Goal: Task Accomplishment & Management: Manage account settings

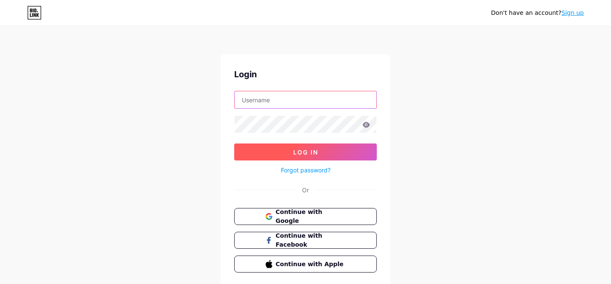
type input "[EMAIL_ADDRESS][DOMAIN_NAME]"
click at [277, 153] on button "Log In" at bounding box center [305, 151] width 142 height 17
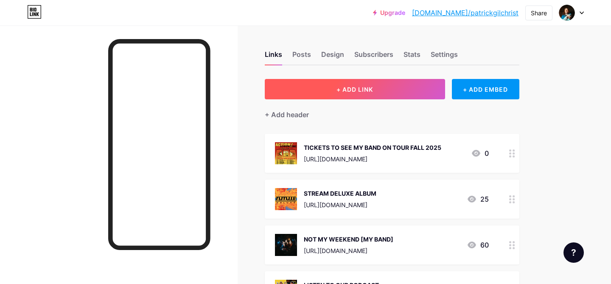
click at [358, 91] on span "+ ADD LINK" at bounding box center [354, 89] width 36 height 7
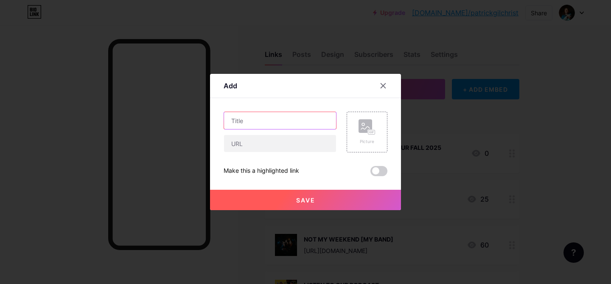
click at [248, 121] on input "text" at bounding box center [280, 120] width 112 height 17
type input "p"
type input "PRE-SAVE MY BAND'S NEW SONG"
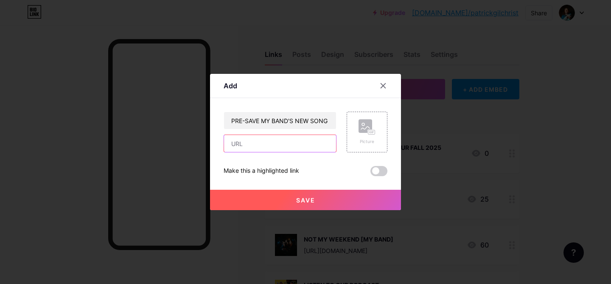
click at [248, 141] on input "text" at bounding box center [280, 143] width 112 height 17
paste input "[URL][DOMAIN_NAME]"
type input "[URL][DOMAIN_NAME]"
click at [364, 146] on div "Picture" at bounding box center [366, 132] width 41 height 41
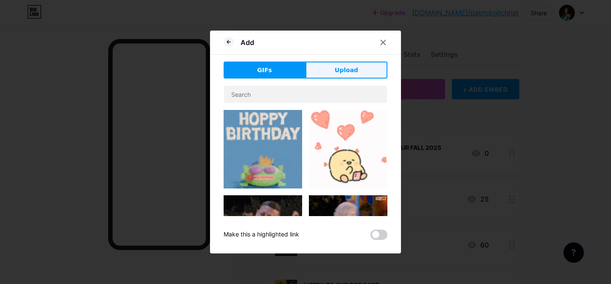
click at [333, 69] on button "Upload" at bounding box center [346, 69] width 82 height 17
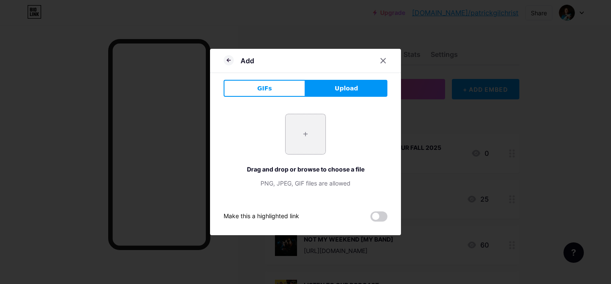
click at [307, 138] on input "file" at bounding box center [305, 134] width 40 height 40
click at [305, 138] on input "file" at bounding box center [305, 134] width 40 height 40
type input "C:\fakepath\HUNGOVER YOU Single Art.jpg"
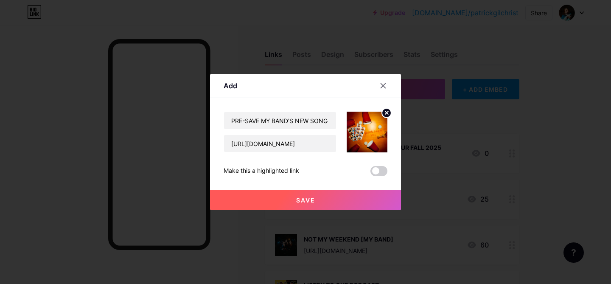
click at [298, 195] on button "Save" at bounding box center [305, 200] width 191 height 20
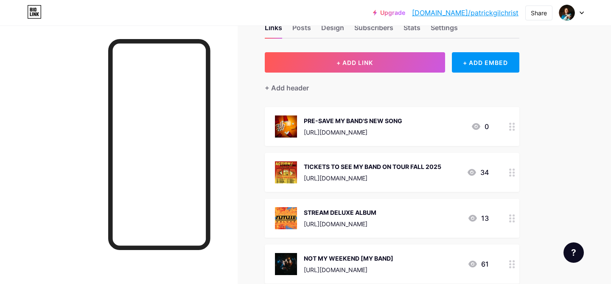
scroll to position [31, 0]
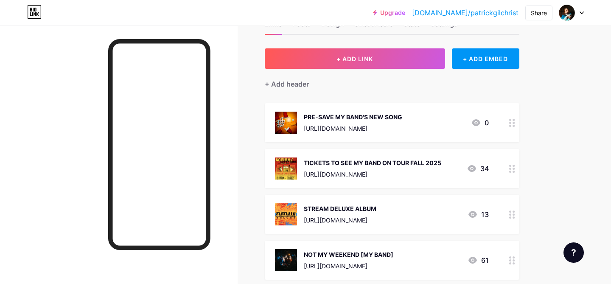
click at [513, 216] on circle at bounding box center [513, 217] width 2 height 2
click at [382, 80] on icon at bounding box center [383, 77] width 7 height 7
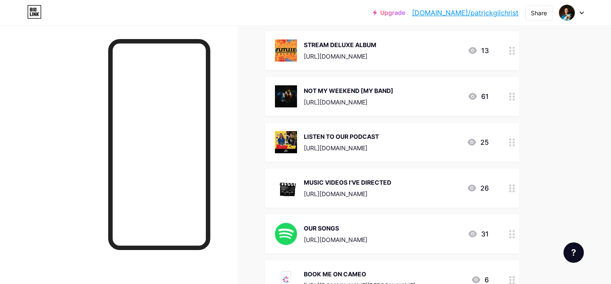
scroll to position [212, 0]
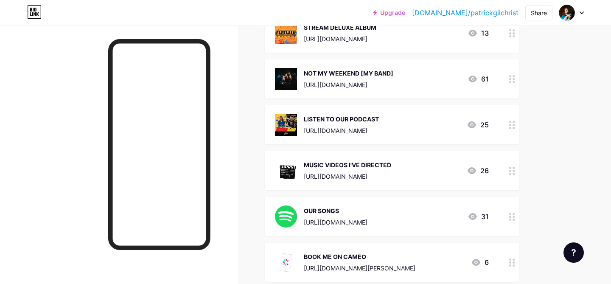
click at [510, 79] on circle at bounding box center [510, 79] width 2 height 2
click at [385, 96] on circle at bounding box center [386, 97] width 9 height 9
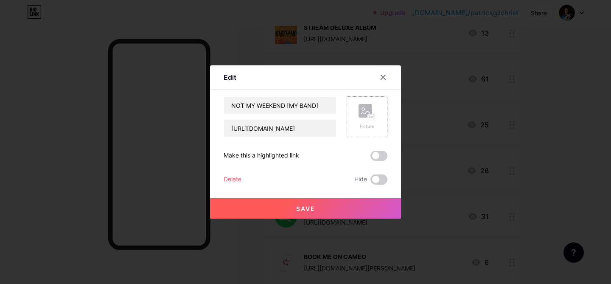
click at [371, 107] on rect at bounding box center [365, 111] width 14 height 14
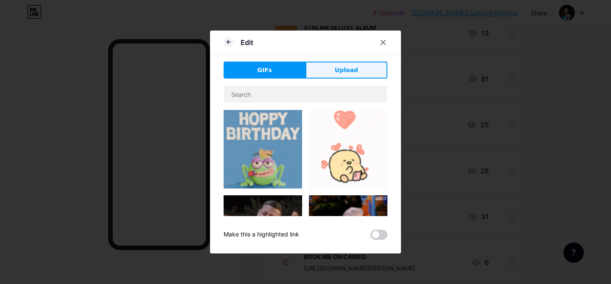
click at [339, 67] on span "Upload" at bounding box center [346, 70] width 23 height 9
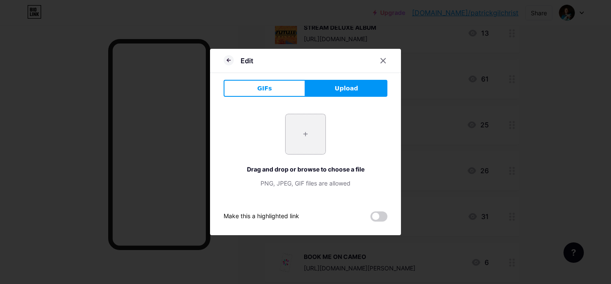
click at [315, 134] on input "file" at bounding box center [305, 134] width 40 height 40
click at [300, 134] on input "file" at bounding box center [305, 134] width 40 height 40
type input "C:\fakepath\NMW_@jordanaltergott-53.jpg"
click at [302, 130] on input "file" at bounding box center [305, 134] width 40 height 40
click at [380, 56] on div at bounding box center [382, 60] width 15 height 15
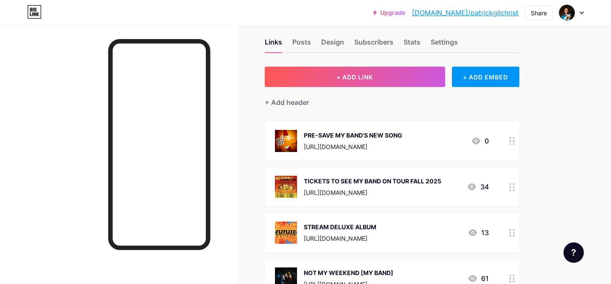
scroll to position [0, 0]
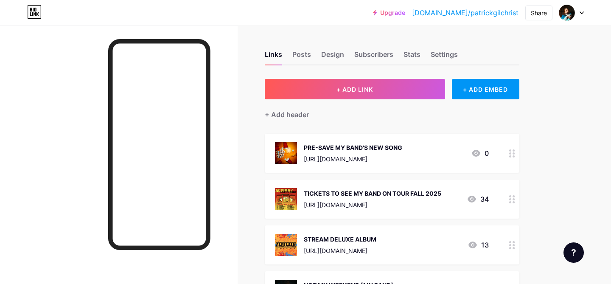
click at [583, 11] on div "Upgrade [DOMAIN_NAME]/patric... [DOMAIN_NAME]/[PERSON_NAME] Switch accounts [PE…" at bounding box center [305, 12] width 611 height 15
click at [579, 11] on icon at bounding box center [581, 12] width 4 height 3
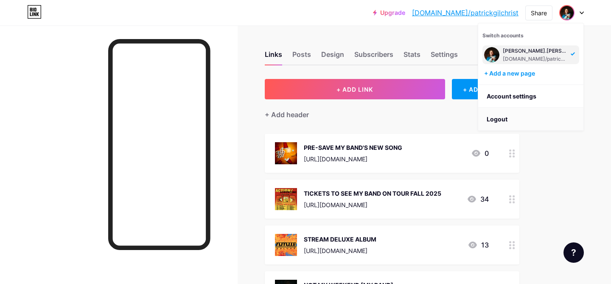
click at [517, 120] on li "Logout" at bounding box center [530, 119] width 105 height 23
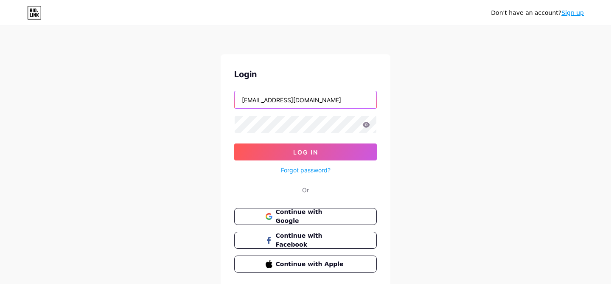
click at [281, 104] on input "[EMAIL_ADDRESS][DOMAIN_NAME]" at bounding box center [306, 99] width 142 height 17
type input "[EMAIL_ADDRESS][DOMAIN_NAME]"
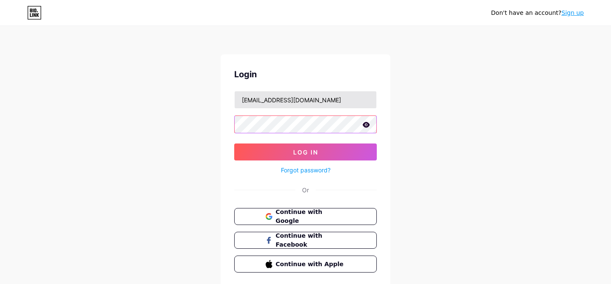
click at [234, 143] on button "Log In" at bounding box center [305, 151] width 142 height 17
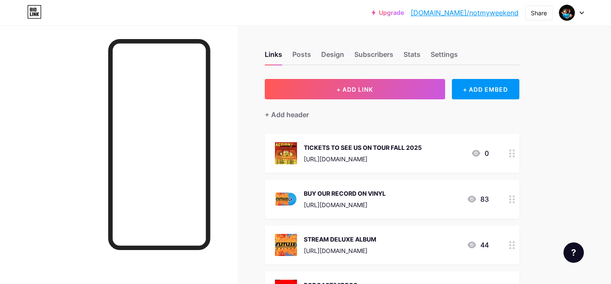
scroll to position [17, 0]
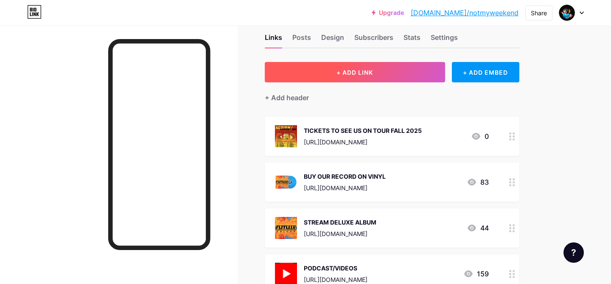
click at [360, 74] on span "+ ADD LINK" at bounding box center [354, 72] width 36 height 7
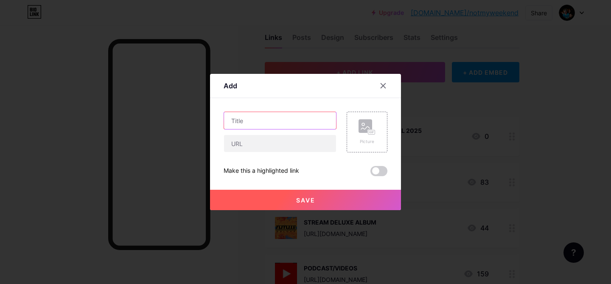
click at [261, 121] on input "text" at bounding box center [280, 120] width 112 height 17
paste input "[URL][DOMAIN_NAME]"
type input "[URL][DOMAIN_NAME]"
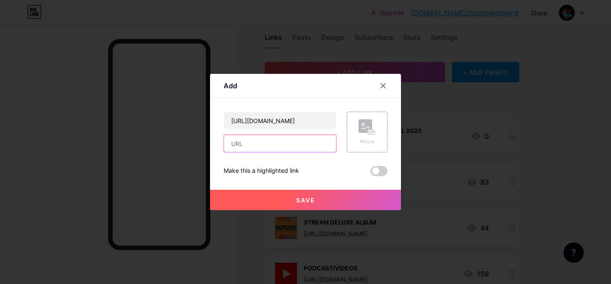
click at [264, 144] on input "text" at bounding box center [280, 143] width 112 height 17
paste input "[URL][DOMAIN_NAME]"
type input "[URL][DOMAIN_NAME]"
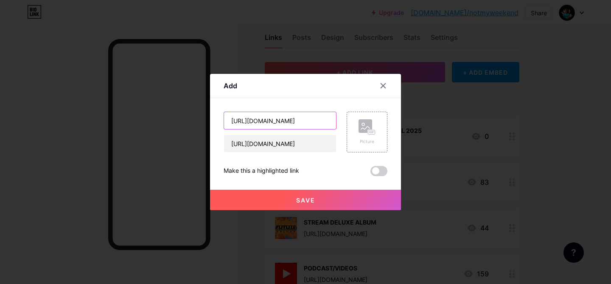
click at [278, 118] on input "[URL][DOMAIN_NAME]" at bounding box center [280, 120] width 112 height 17
type input "p"
type input "PRE-SAVE "HUNGOVER YOU""
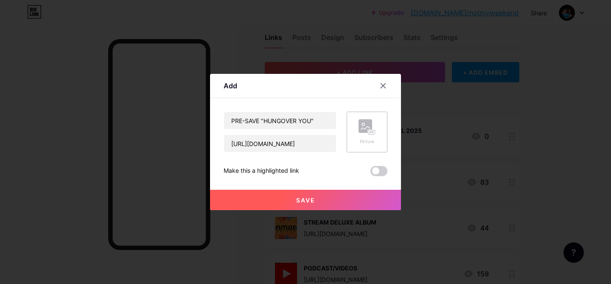
click at [371, 141] on div "Picture" at bounding box center [366, 141] width 17 height 6
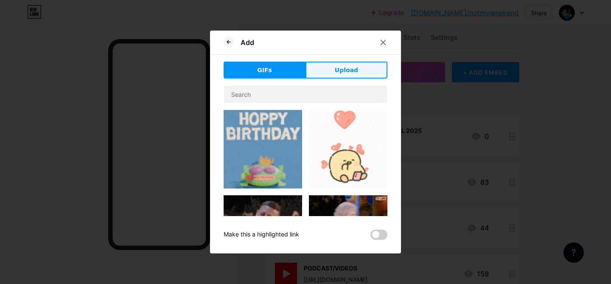
click at [329, 78] on button "Upload" at bounding box center [346, 69] width 82 height 17
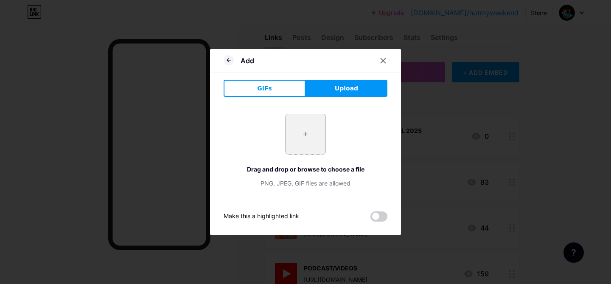
click at [310, 140] on input "file" at bounding box center [305, 134] width 40 height 40
type input "C:\fakepath\HUNGOVER YOU Single Art.jpg"
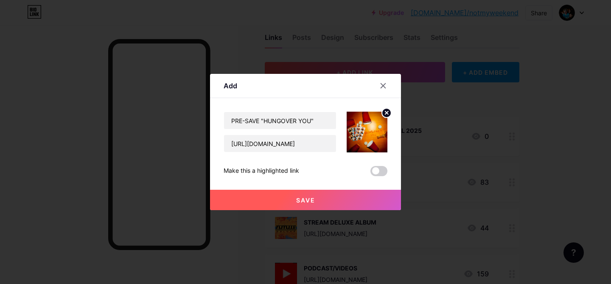
click at [323, 205] on button "Save" at bounding box center [305, 200] width 191 height 20
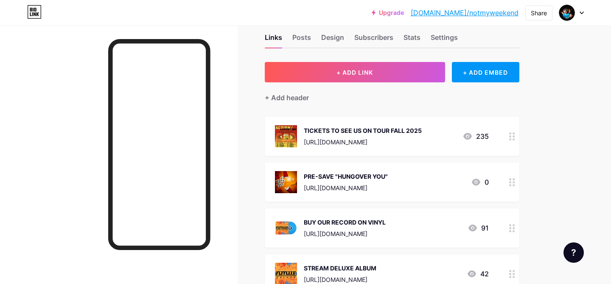
scroll to position [30, 0]
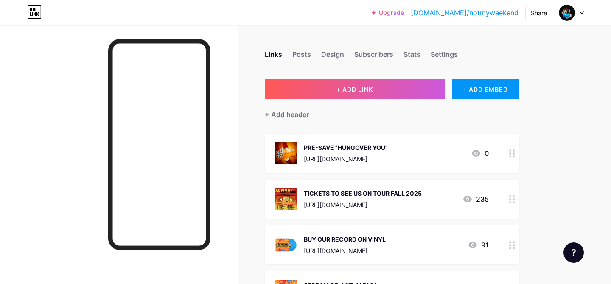
click at [579, 14] on div at bounding box center [571, 12] width 25 height 15
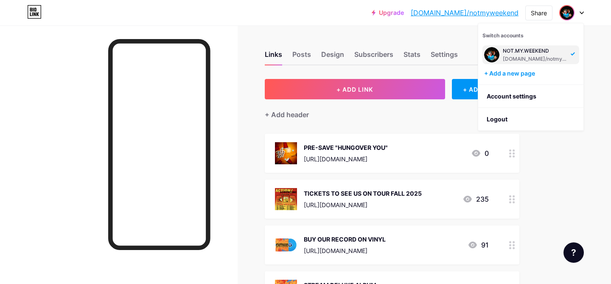
click at [224, 81] on div at bounding box center [118, 167] width 237 height 284
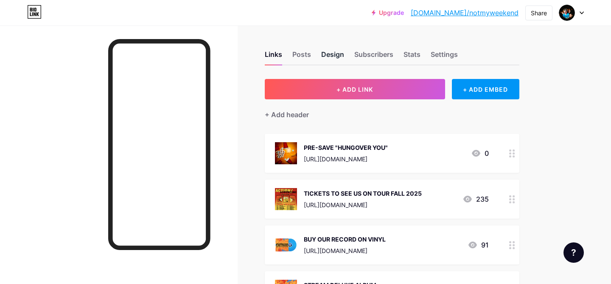
click at [322, 54] on div "Design" at bounding box center [332, 56] width 23 height 15
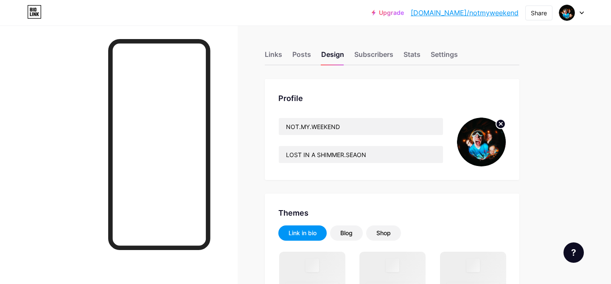
click at [482, 134] on img at bounding box center [481, 141] width 49 height 49
click at [484, 146] on img at bounding box center [481, 141] width 49 height 49
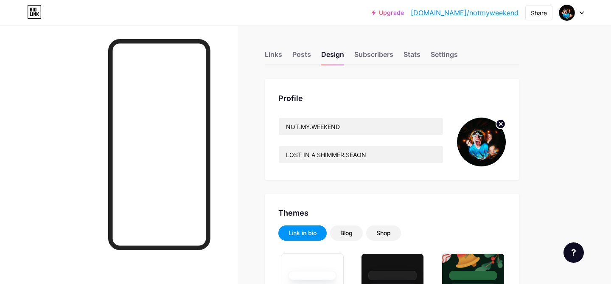
click at [500, 126] on circle at bounding box center [500, 123] width 9 height 9
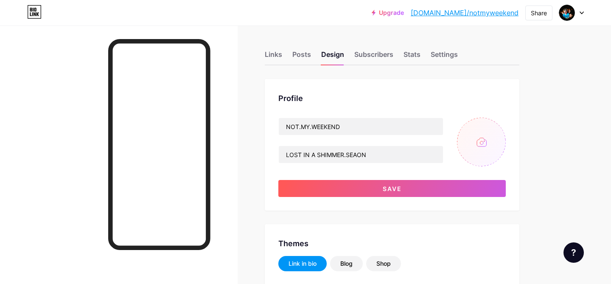
click at [485, 143] on input "file" at bounding box center [481, 141] width 49 height 49
type input "C:\fakepath\NMW PROFILE.jpg"
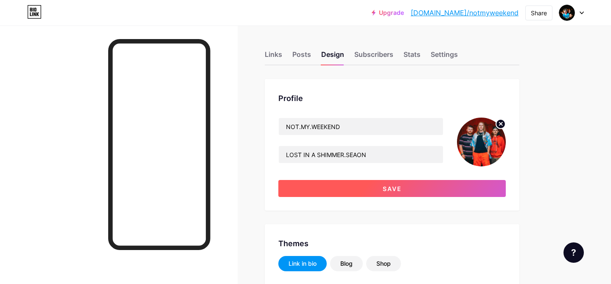
click at [406, 187] on button "Save" at bounding box center [391, 188] width 227 height 17
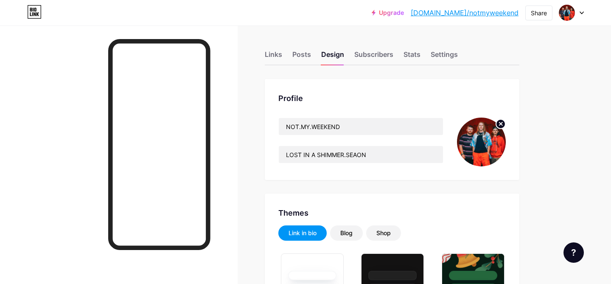
click at [579, 17] on div at bounding box center [571, 12] width 25 height 15
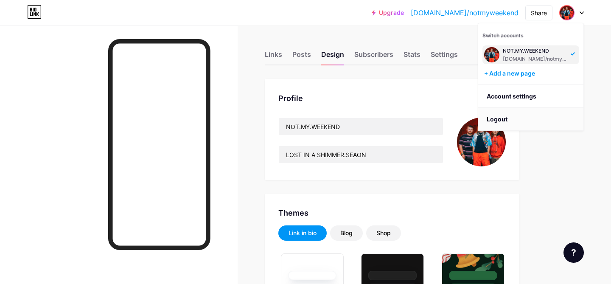
click at [528, 125] on li "Logout" at bounding box center [530, 119] width 105 height 23
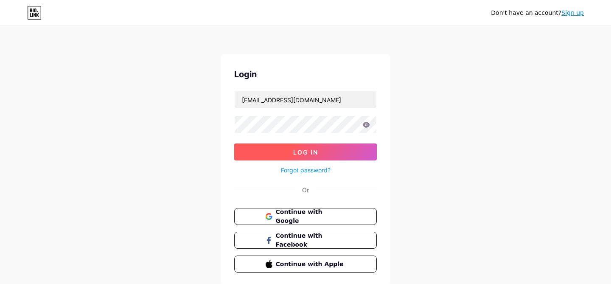
click at [291, 157] on button "Log In" at bounding box center [305, 151] width 142 height 17
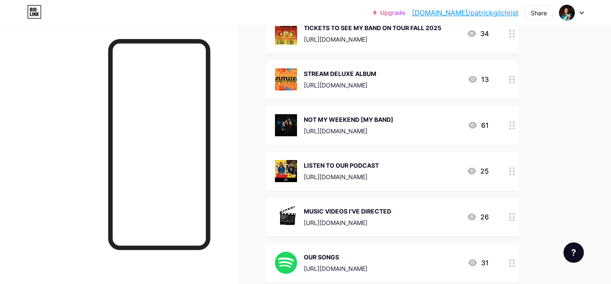
scroll to position [178, 0]
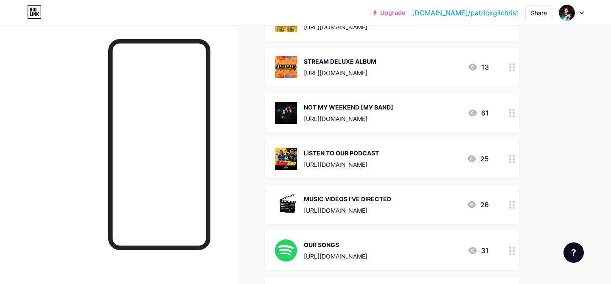
click at [511, 115] on icon at bounding box center [512, 113] width 6 height 8
click at [382, 101] on icon at bounding box center [386, 97] width 10 height 10
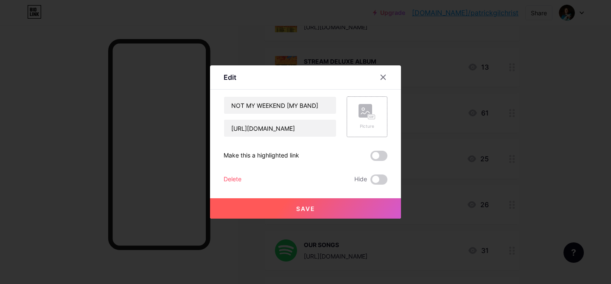
click at [369, 117] on icon at bounding box center [370, 117] width 2 height 2
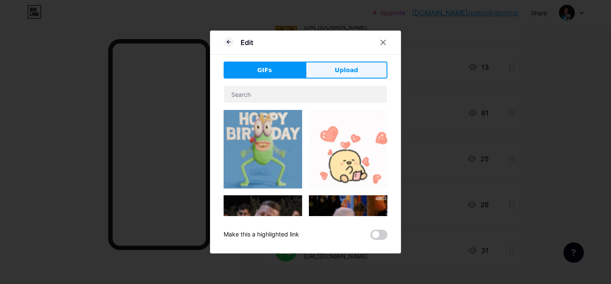
click at [341, 70] on span "Upload" at bounding box center [346, 70] width 23 height 9
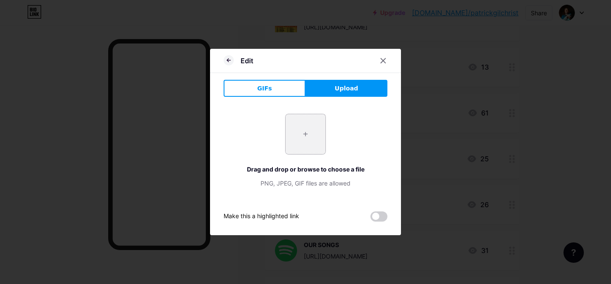
click at [310, 127] on input "file" at bounding box center [305, 134] width 40 height 40
type input "C:\fakepath\NMW PROFILE.jpg"
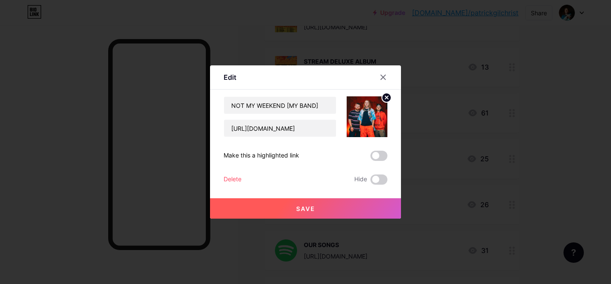
click at [332, 207] on button "Save" at bounding box center [305, 208] width 191 height 20
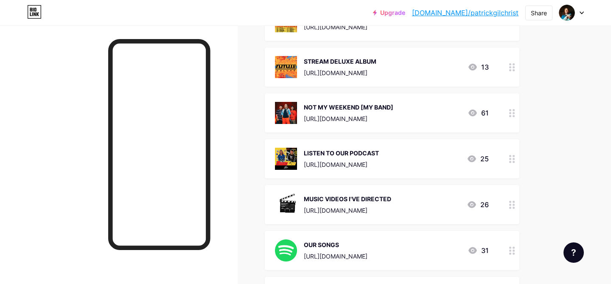
scroll to position [0, 0]
